Goal: Information Seeking & Learning: Learn about a topic

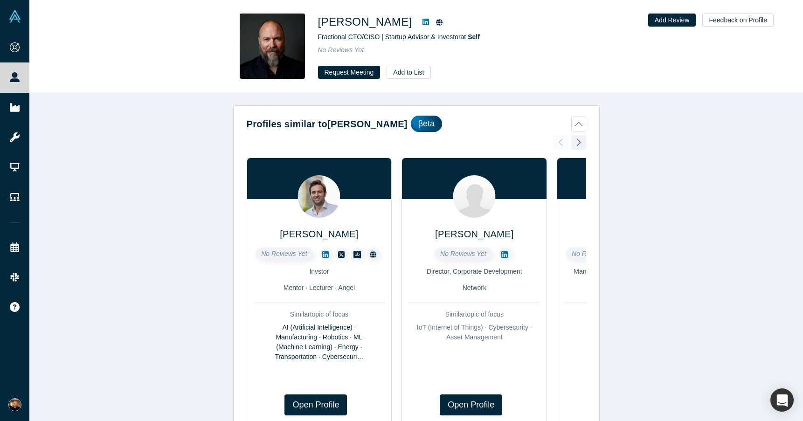
click at [422, 22] on icon at bounding box center [425, 21] width 7 height 7
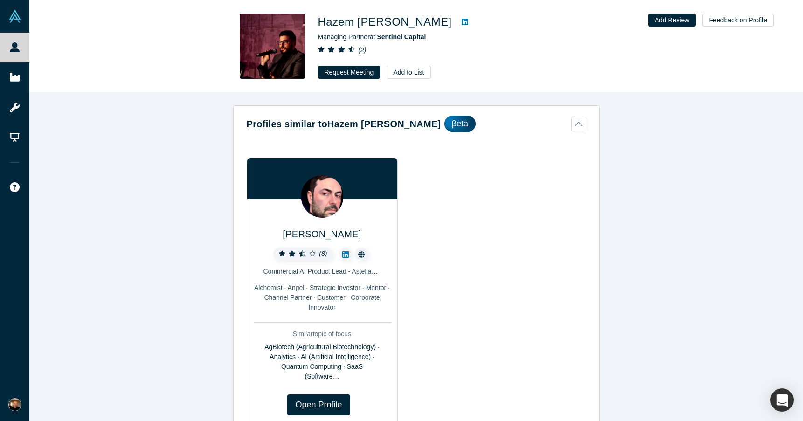
click at [421, 33] on span "Sentinel Capital" at bounding box center [401, 36] width 49 height 7
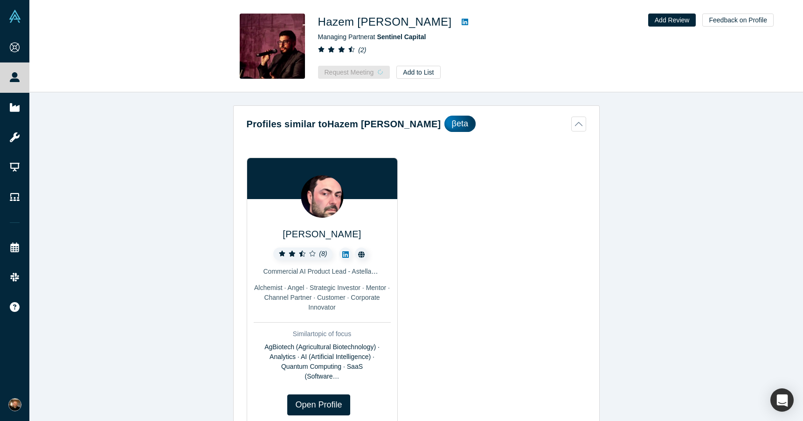
click at [461, 21] on icon at bounding box center [464, 21] width 7 height 7
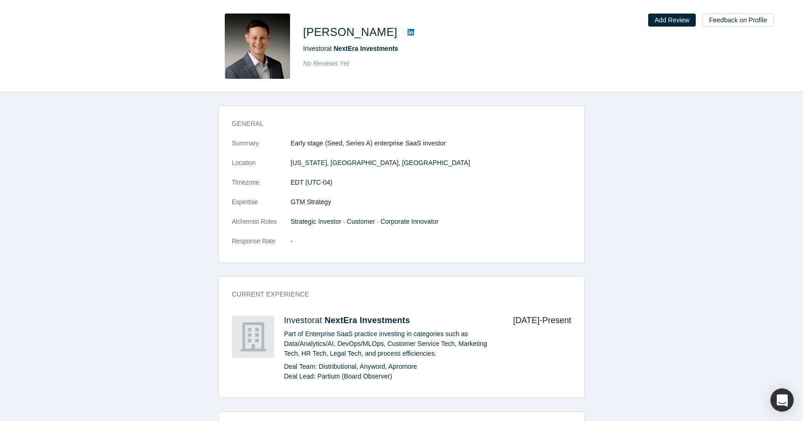
click at [407, 33] on icon at bounding box center [410, 32] width 7 height 7
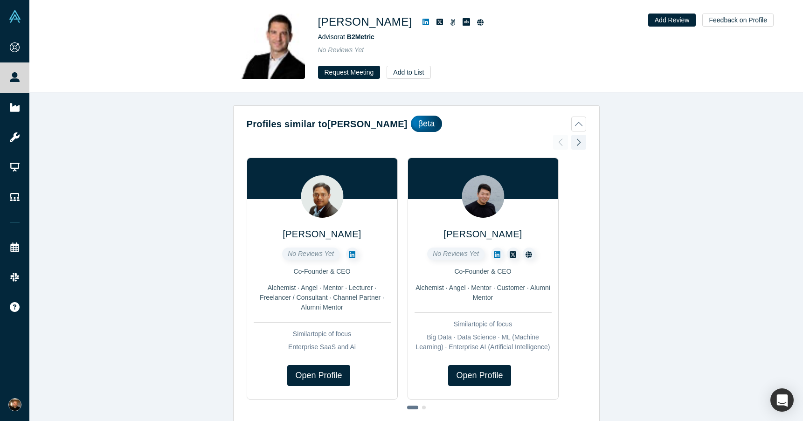
click at [422, 23] on icon at bounding box center [425, 21] width 7 height 7
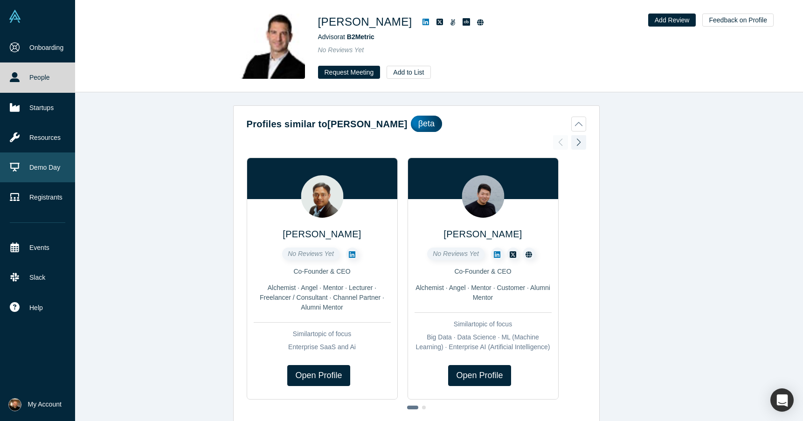
click at [43, 170] on link "Demo Day" at bounding box center [37, 167] width 75 height 30
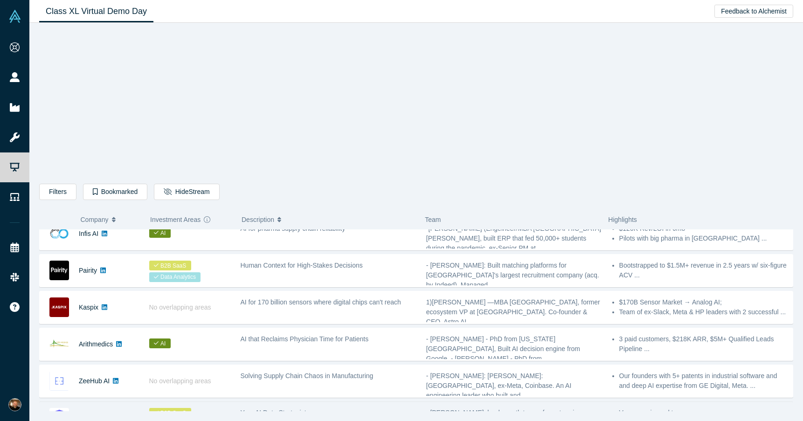
scroll to position [321, 0]
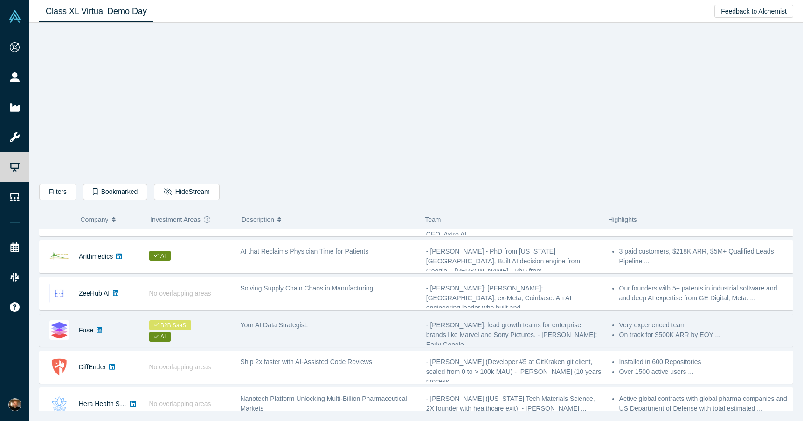
click at [331, 333] on div "Your AI Data Strategist." at bounding box center [328, 330] width 186 height 29
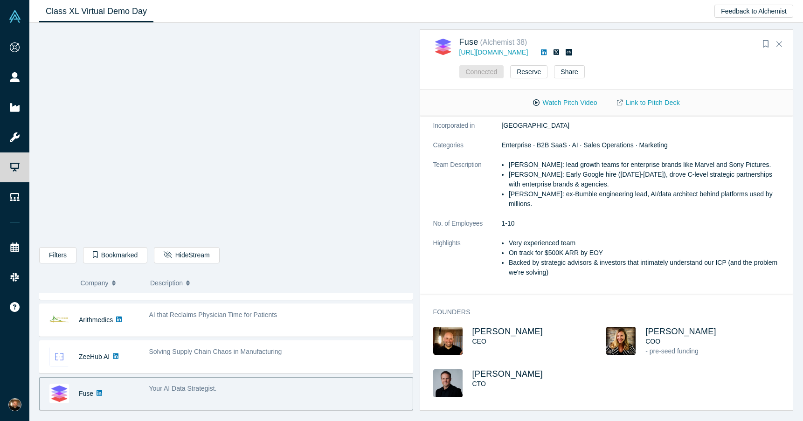
scroll to position [0, 0]
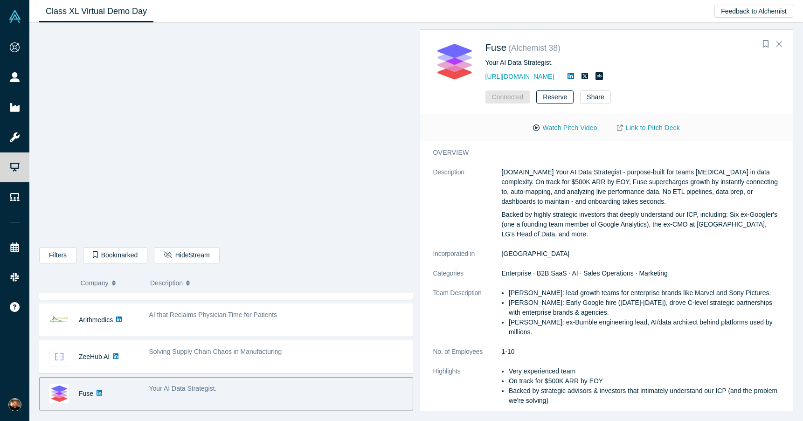
click at [561, 100] on button "Reserve" at bounding box center [554, 96] width 37 height 13
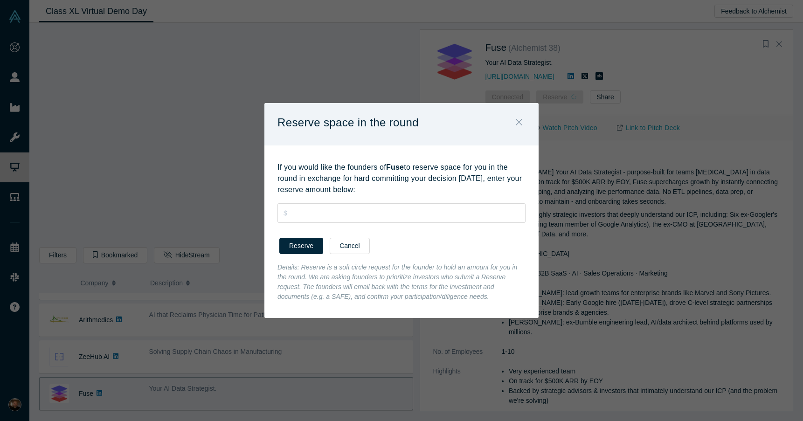
click at [516, 125] on icon "Close" at bounding box center [519, 122] width 7 height 10
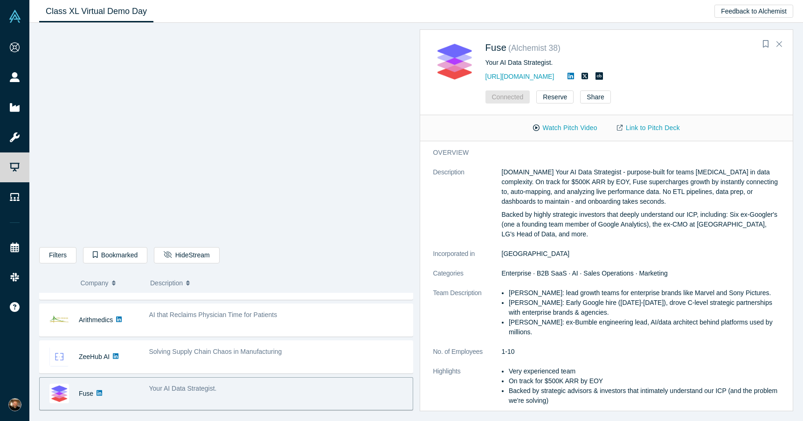
scroll to position [103, 0]
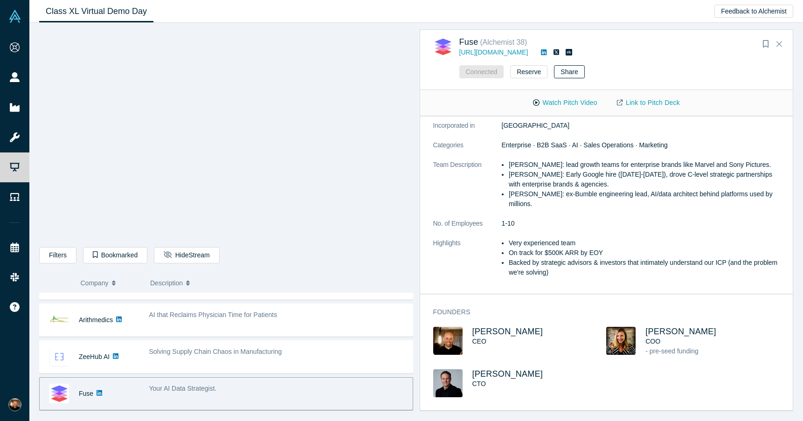
click at [561, 70] on button "Share" at bounding box center [569, 71] width 30 height 13
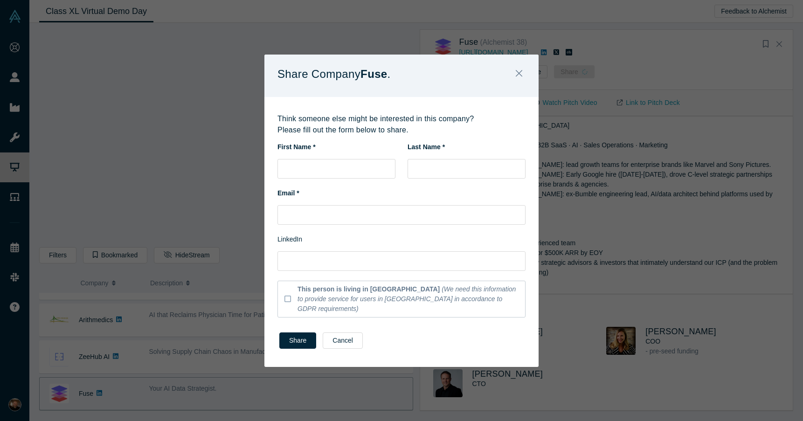
click at [641, 173] on div "Share Company Fuse . Think someone else might be interested in this company? Pl…" at bounding box center [401, 210] width 803 height 421
click at [516, 77] on icon "Close" at bounding box center [519, 73] width 7 height 10
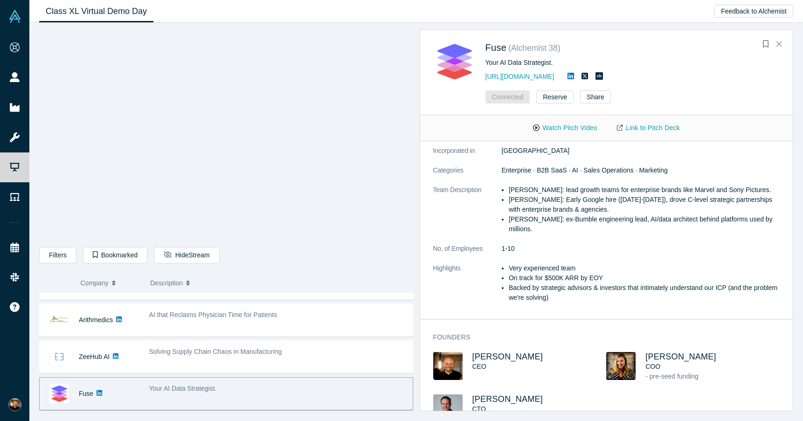
scroll to position [0, 0]
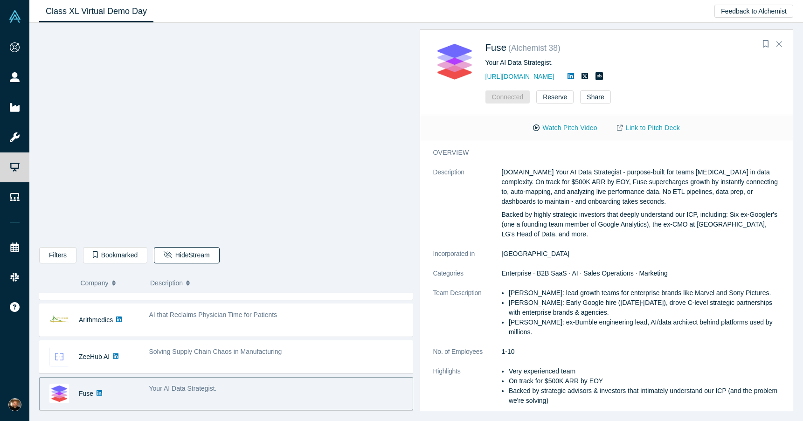
click at [188, 256] on button "Hide Stream" at bounding box center [186, 255] width 65 height 16
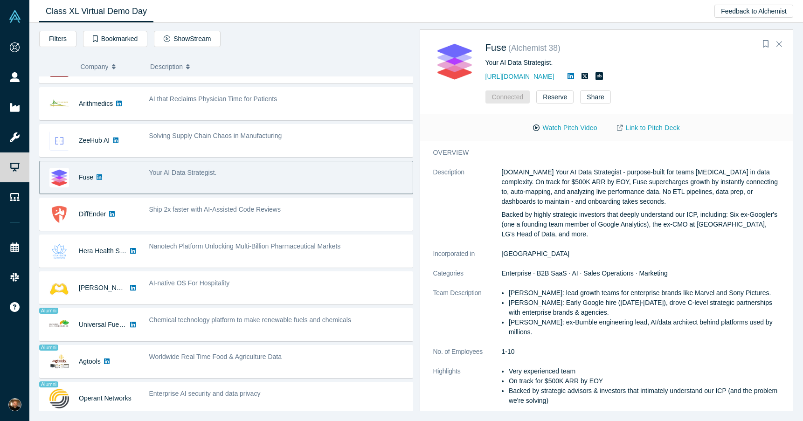
click at [232, 172] on div "Your AI Data Strategist." at bounding box center [278, 173] width 259 height 10
click at [180, 42] on button "Show Stream" at bounding box center [187, 39] width 67 height 16
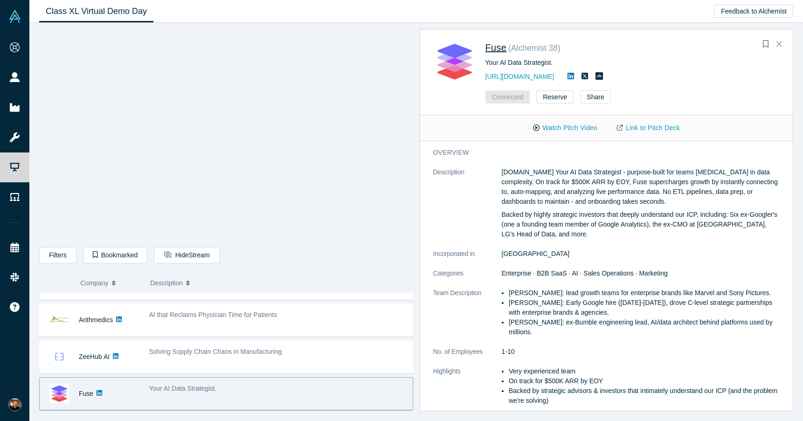
click at [494, 44] on span "Fuse" at bounding box center [495, 47] width 21 height 10
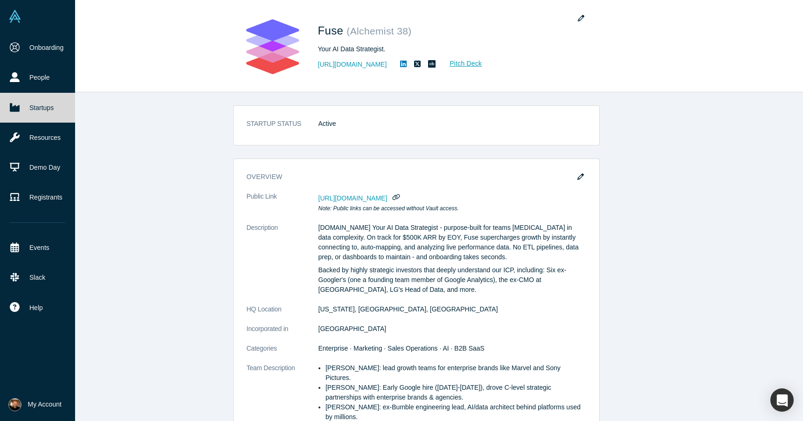
click at [34, 108] on link "Startups" at bounding box center [37, 108] width 75 height 30
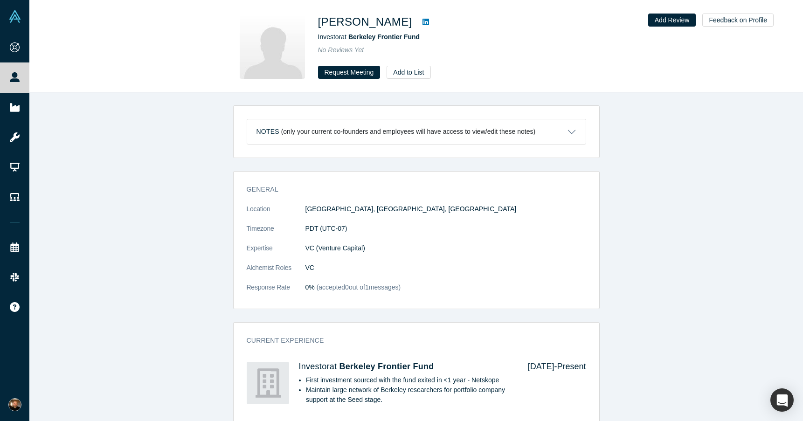
click at [422, 22] on icon at bounding box center [425, 21] width 7 height 7
click at [422, 24] on icon at bounding box center [425, 22] width 7 height 7
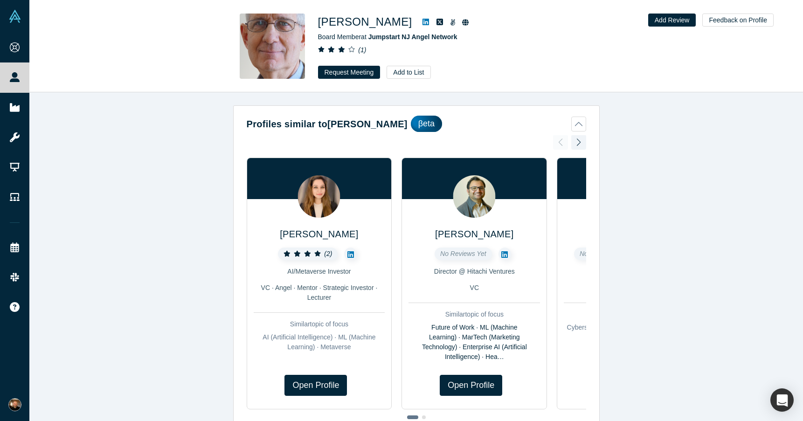
click at [422, 22] on icon at bounding box center [425, 21] width 7 height 7
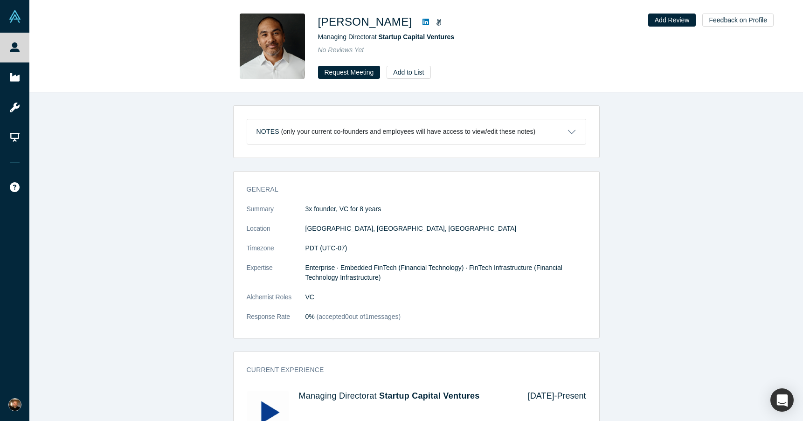
click at [422, 23] on icon at bounding box center [425, 22] width 7 height 7
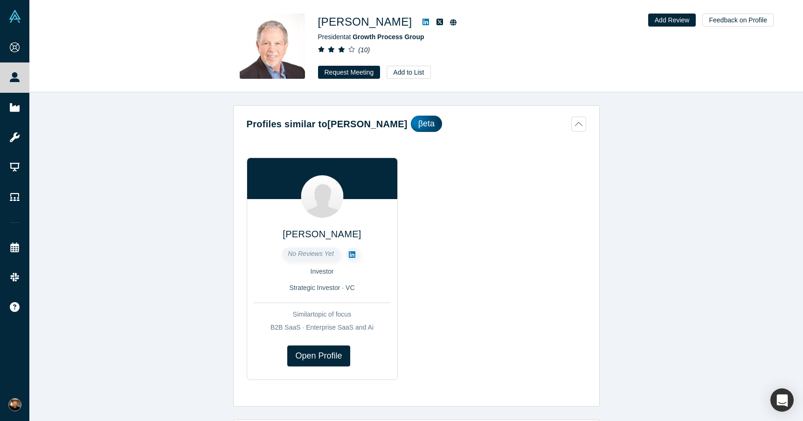
click at [422, 22] on icon at bounding box center [425, 21] width 7 height 7
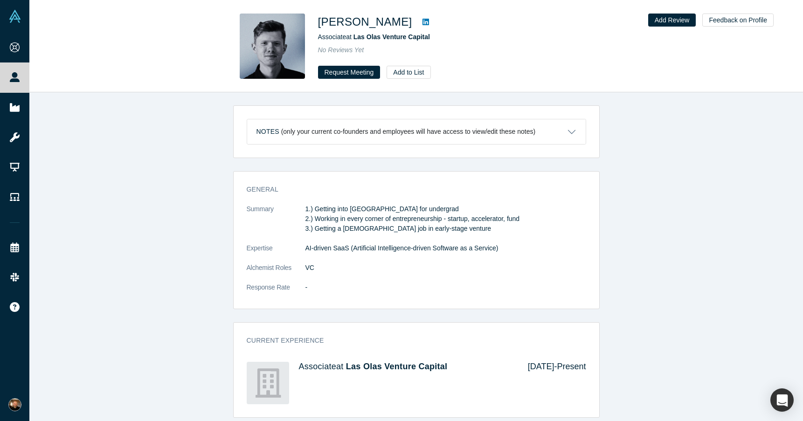
click at [422, 19] on icon at bounding box center [425, 22] width 7 height 7
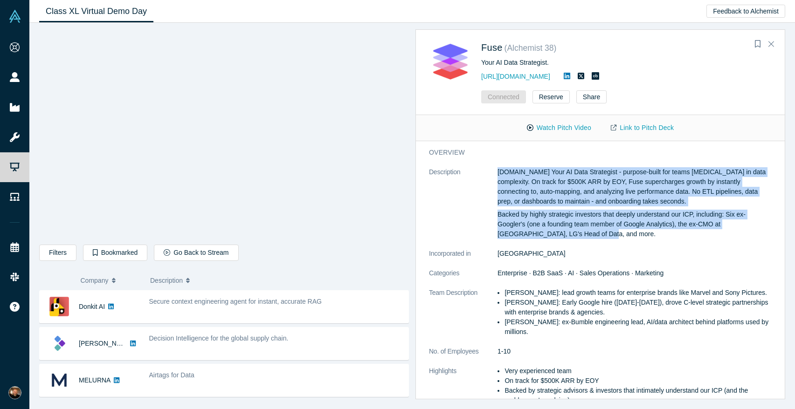
scroll to position [376, 0]
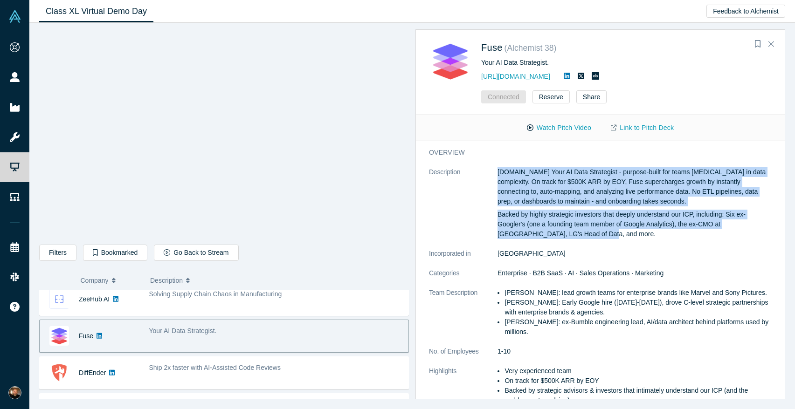
click at [709, 185] on p "[DOMAIN_NAME] Your AI Data Strategist - purpose-built for teams [MEDICAL_DATA] …" at bounding box center [634, 186] width 274 height 39
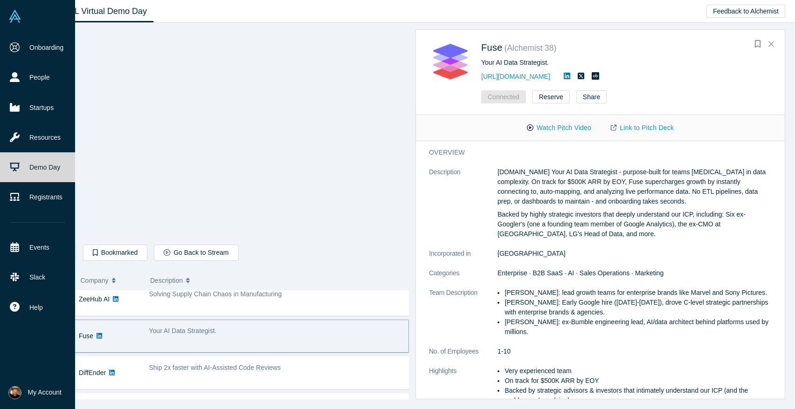
click at [44, 165] on link "Demo Day" at bounding box center [37, 167] width 75 height 30
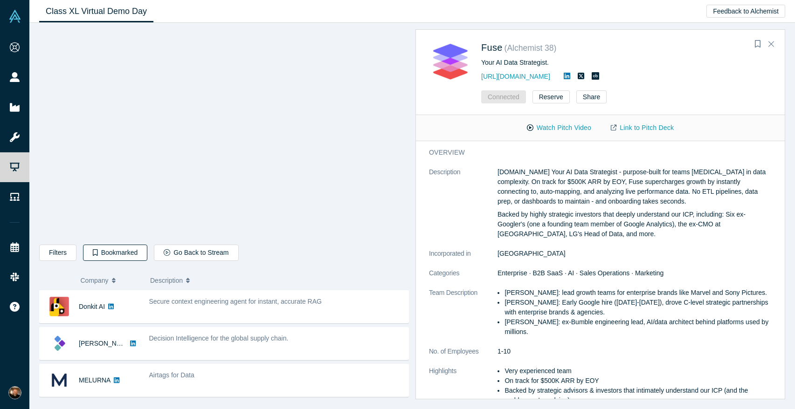
click at [117, 255] on button "Bookmarked" at bounding box center [115, 253] width 64 height 16
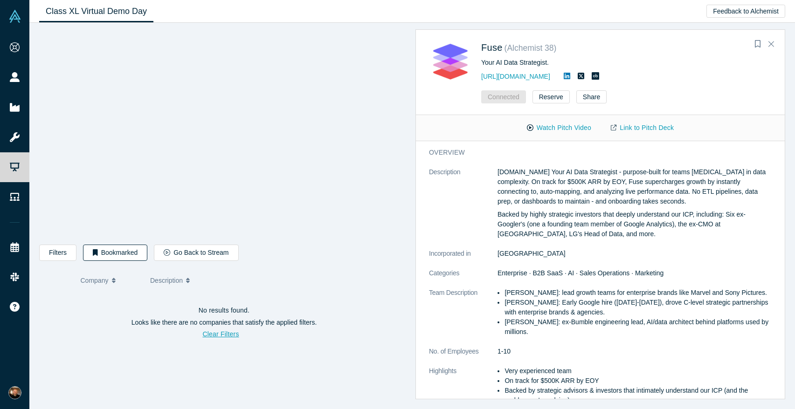
click at [119, 255] on button "Bookmarked" at bounding box center [115, 253] width 64 height 16
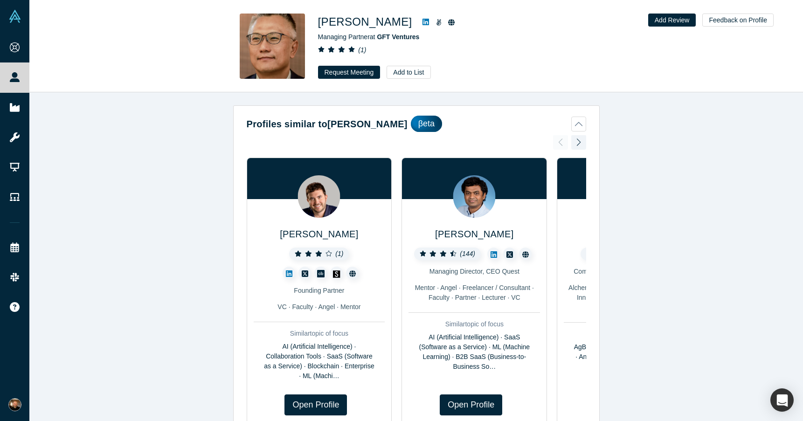
click at [419, 22] on link at bounding box center [426, 21] width 14 height 11
